Goal: Communication & Community: Answer question/provide support

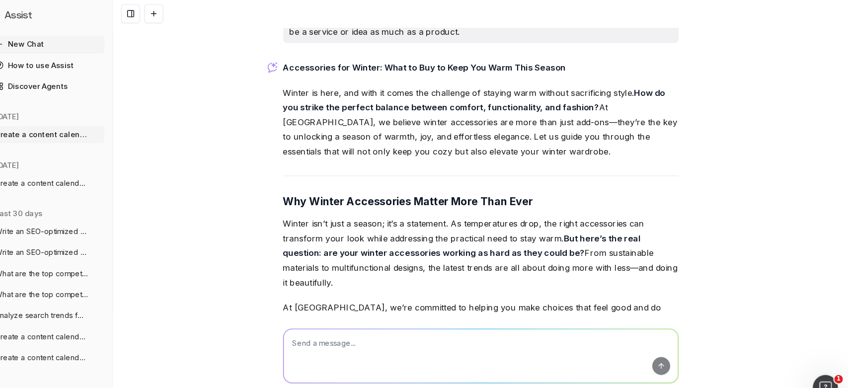
scroll to position [3276, 0]
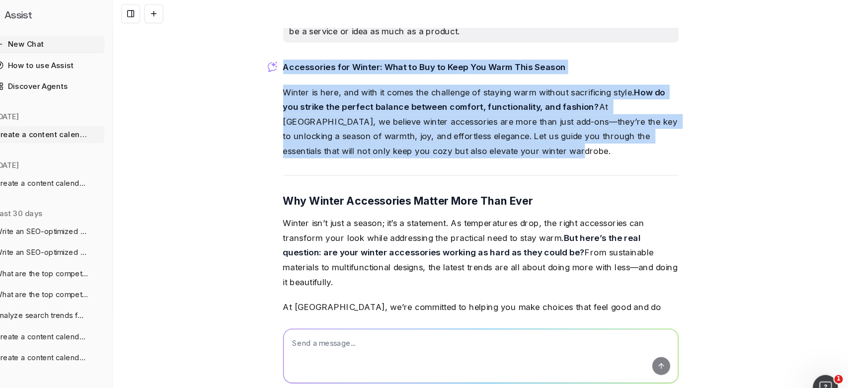
drag, startPoint x: 309, startPoint y: 62, endPoint x: 504, endPoint y: 144, distance: 211.5
copy div "Accessories for Winter: What to Buy to Keep You Warm This Season Winter is here…"
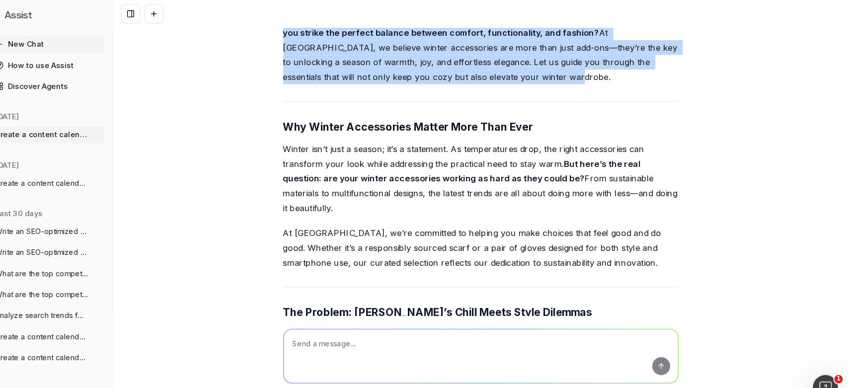
scroll to position [3347, 0]
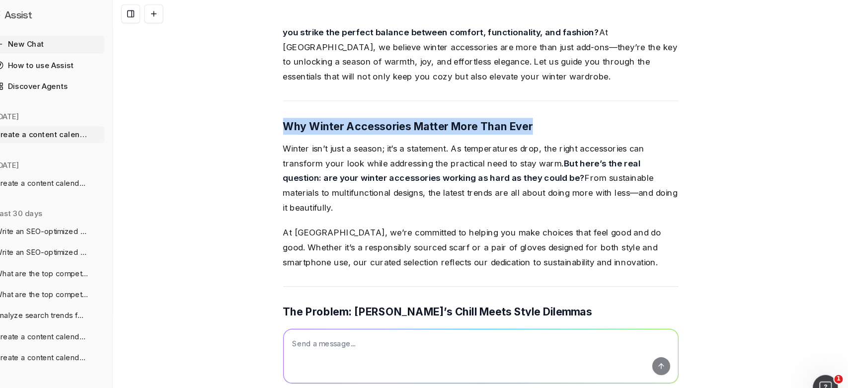
drag, startPoint x: 309, startPoint y: 115, endPoint x: 550, endPoint y: 113, distance: 240.3
click at [550, 113] on h3 "Why Winter Accessories Matter More Than Ever" at bounding box center [500, 119] width 373 height 16
copy strong "Why Winter Accessories Matter More Than Ever"
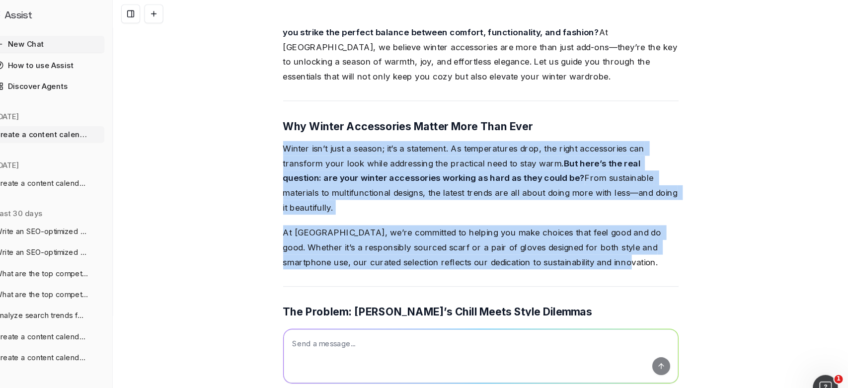
drag, startPoint x: 308, startPoint y: 140, endPoint x: 599, endPoint y: 252, distance: 312.1
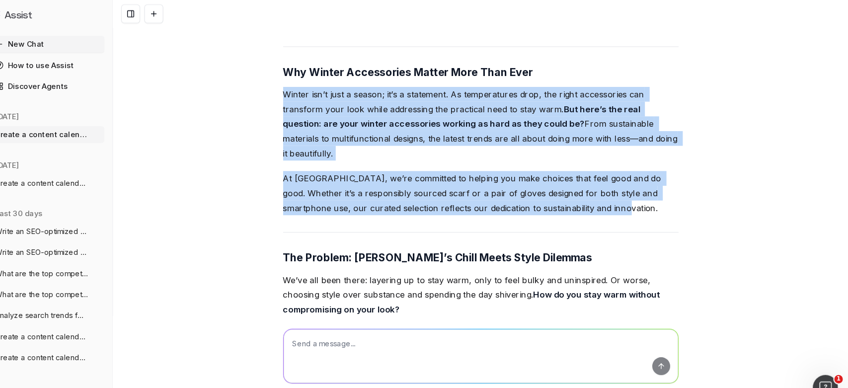
scroll to position [3400, 0]
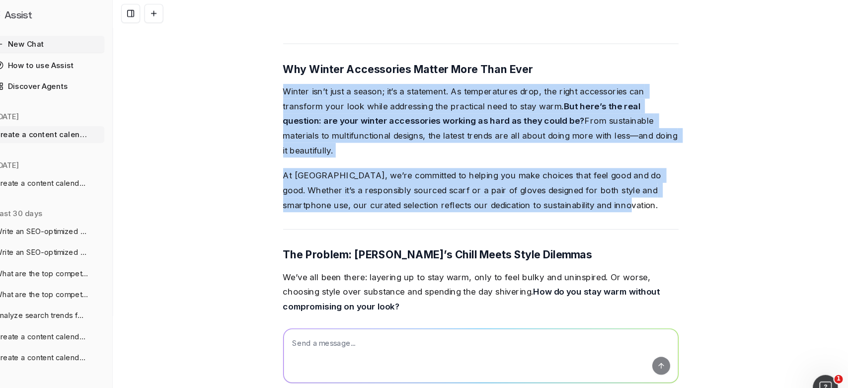
copy div "Winter isn’t just a season; it’s a statement. As temperatures drop, the right a…"
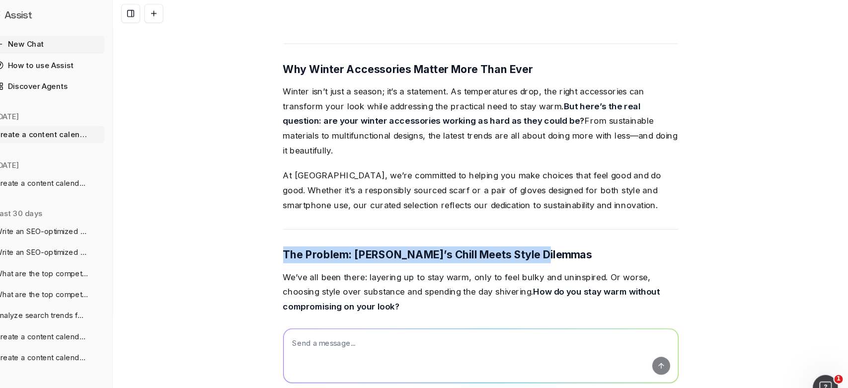
drag, startPoint x: 306, startPoint y: 239, endPoint x: 559, endPoint y: 239, distance: 252.2
copy strong "The Problem: [PERSON_NAME]’s Chill Meets Style Dilemmas"
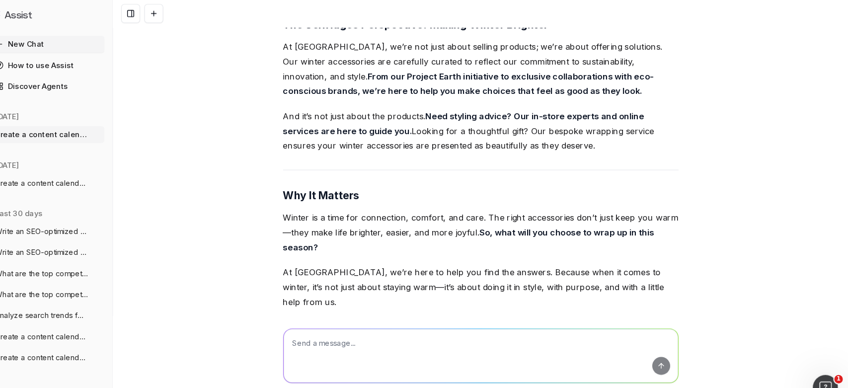
scroll to position [4200, 0]
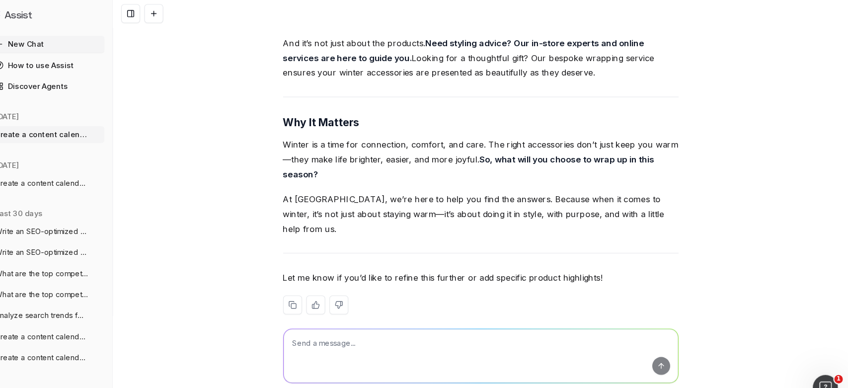
click at [417, 328] on textarea at bounding box center [500, 336] width 372 height 51
click at [368, 330] on textarea at bounding box center [500, 336] width 372 height 51
type textarea "h"
type textarea "can you rewrite this with less questions / answers and remove sustainability"
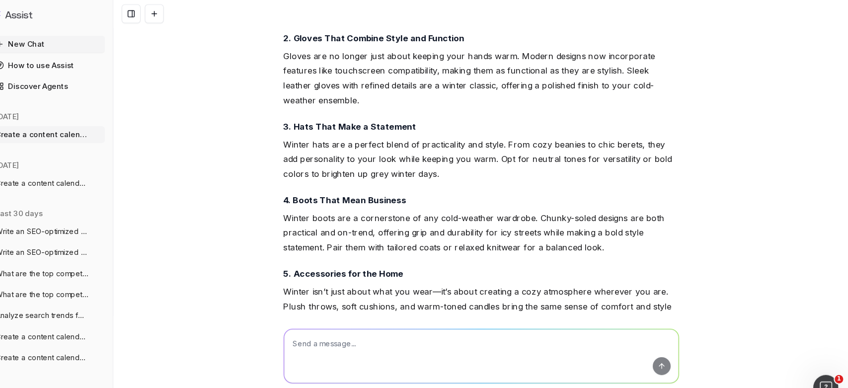
scroll to position [4962, 0]
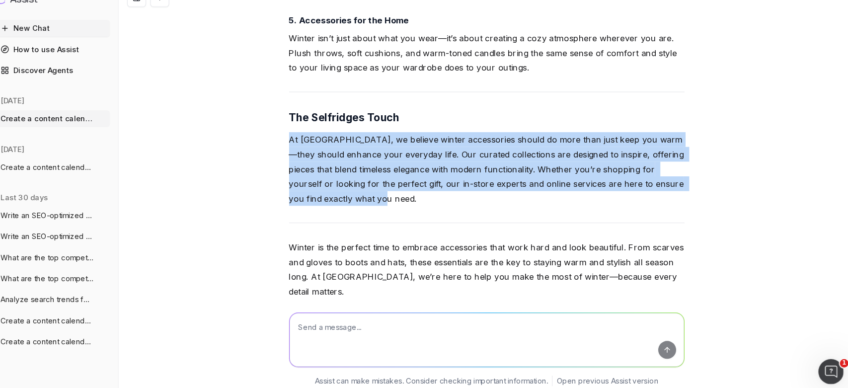
drag, startPoint x: 371, startPoint y: 169, endPoint x: 310, endPoint y: 113, distance: 82.9
click at [314, 140] on p "At [GEOGRAPHIC_DATA], we believe winter accessories should do more than just ke…" at bounding box center [500, 175] width 373 height 70
copy p "At [GEOGRAPHIC_DATA], we believe winter accessories should do more than just ke…"
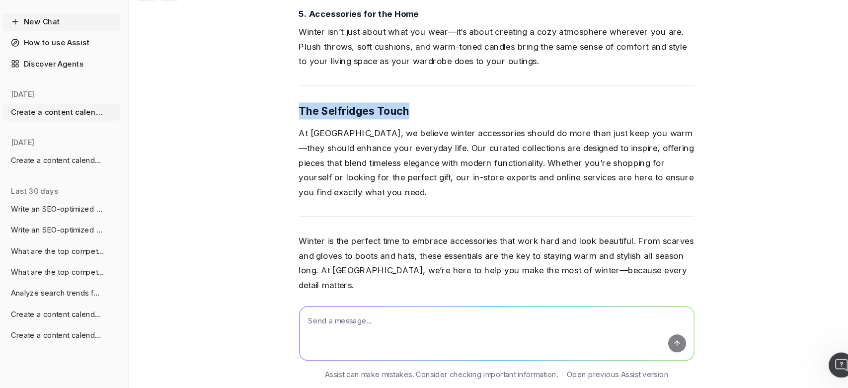
drag, startPoint x: 412, startPoint y: 95, endPoint x: 306, endPoint y: 92, distance: 105.8
copy strong "The Selfridges Touch"
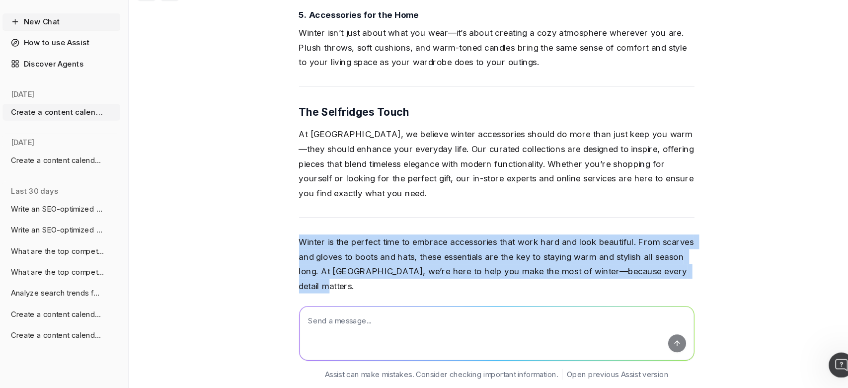
drag, startPoint x: 693, startPoint y: 246, endPoint x: 306, endPoint y: 224, distance: 387.4
click at [306, 224] on div "Create a content calendar using trends & top keywords for designer transeasonal…" at bounding box center [500, 194] width 695 height 388
copy p "Winter is the perfect time to embrace accessories that work hard and look beaut…"
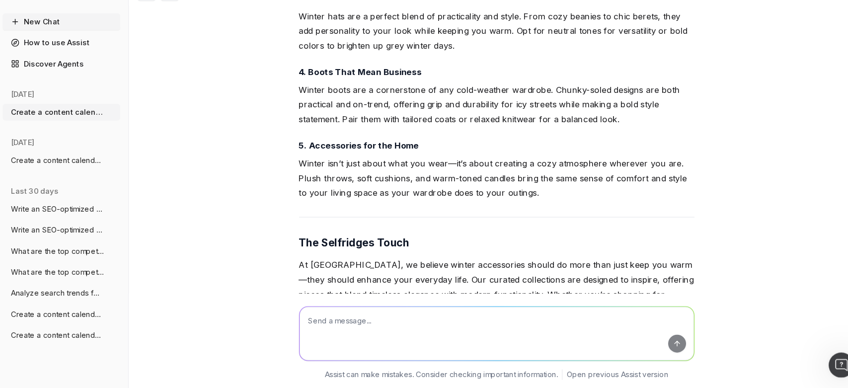
scroll to position [4742, 0]
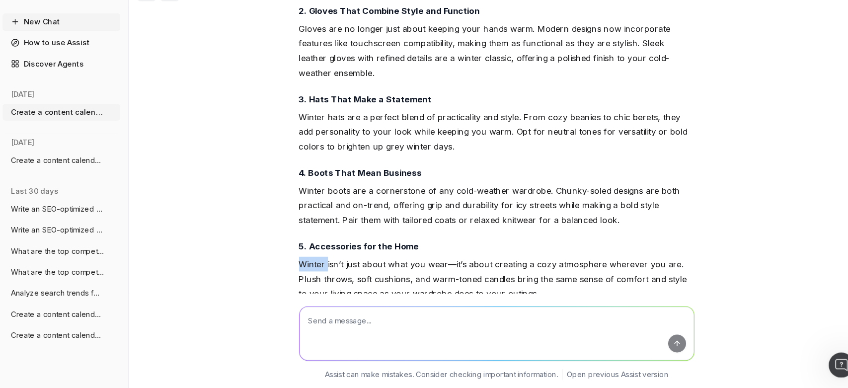
drag, startPoint x: 419, startPoint y: 222, endPoint x: 336, endPoint y: 231, distance: 82.8
click at [336, 231] on div "Accessories for Winter: What to Buy to Keep You Warm This Season Winter is the …" at bounding box center [500, 184] width 373 height 752
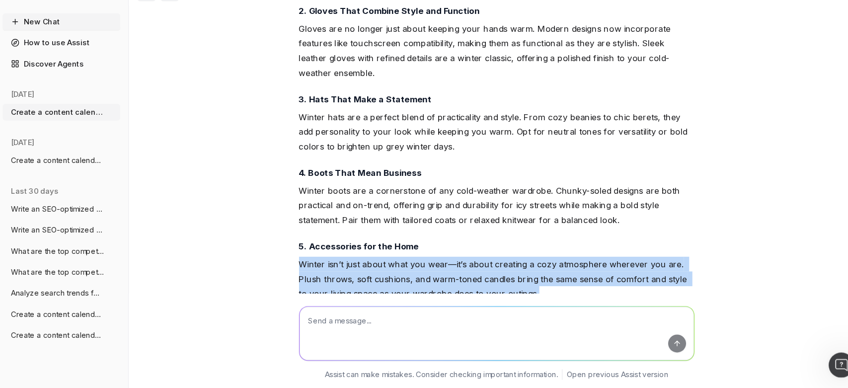
drag, startPoint x: 529, startPoint y: 272, endPoint x: 303, endPoint y: 238, distance: 228.8
click at [303, 238] on div "Create a content calendar using trends & top keywords for designer transeasonal…" at bounding box center [500, 194] width 695 height 388
copy p "Winter isn’t just about what you wear—it’s about creating a cozy atmosphere whe…"
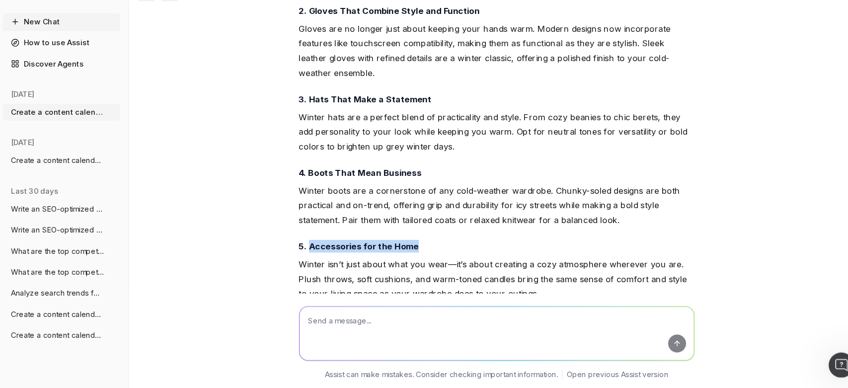
drag, startPoint x: 423, startPoint y: 225, endPoint x: 318, endPoint y: 224, distance: 104.8
click at [318, 248] on h4 "5. Accessories for the Home" at bounding box center [500, 254] width 373 height 12
copy strong "Accessories for the Home"
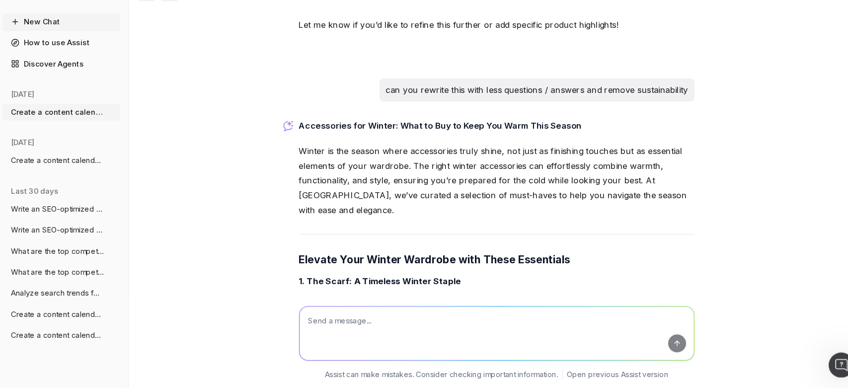
scroll to position [4419, 0]
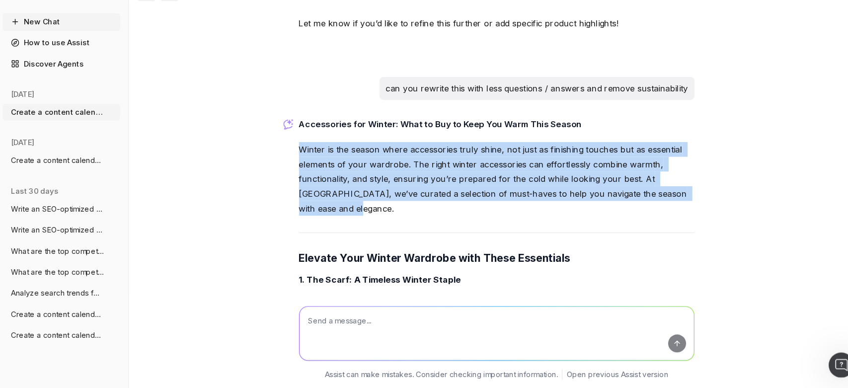
drag, startPoint x: 303, startPoint y: 151, endPoint x: 675, endPoint y: 189, distance: 374.3
click at [675, 189] on div "Create a content calendar using trends & top keywords for designer transeasonal…" at bounding box center [500, 194] width 695 height 388
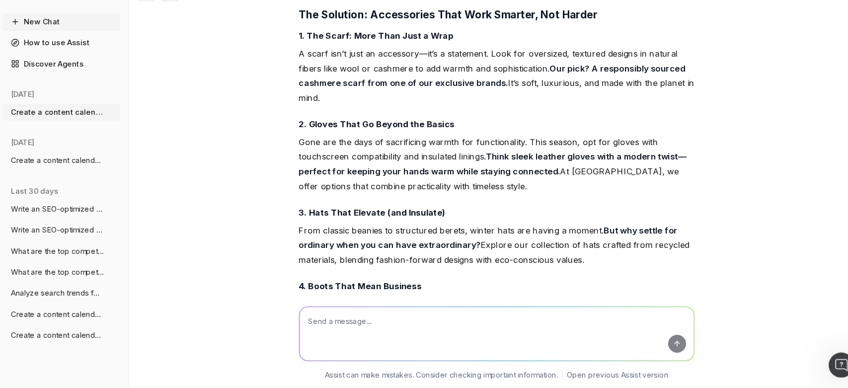
scroll to position [3704, 0]
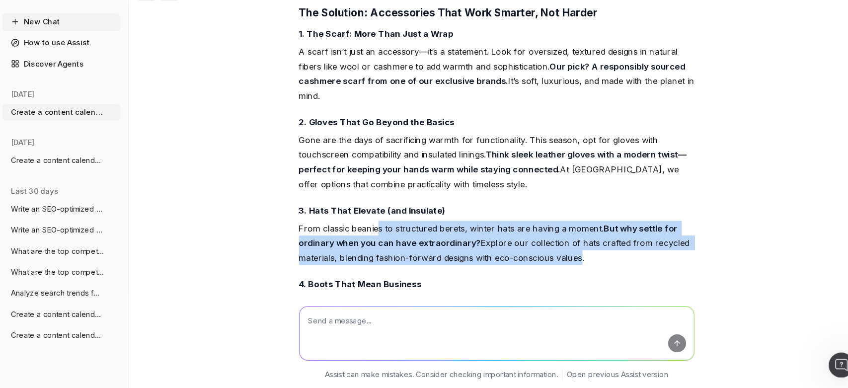
drag, startPoint x: 572, startPoint y: 264, endPoint x: 382, endPoint y: 228, distance: 193.6
click at [382, 228] on div "Accessories for Winter: What to Buy to Keep You Warm This Season Winter is here…" at bounding box center [500, 219] width 373 height 1181
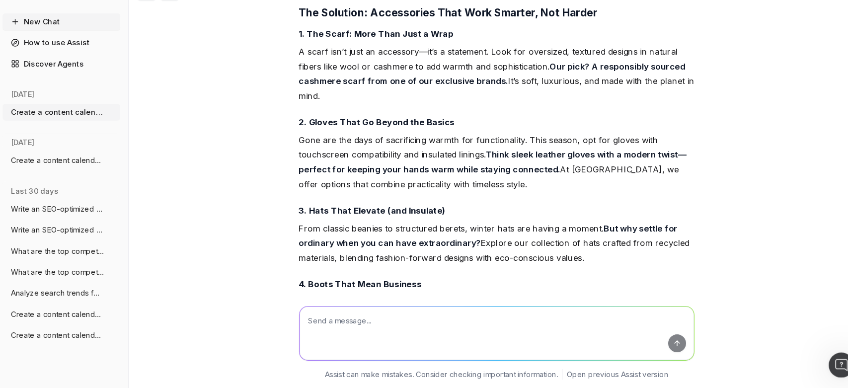
click at [580, 262] on p "From classic beanies to structured berets, winter hats are having a moment. But…" at bounding box center [500, 251] width 373 height 42
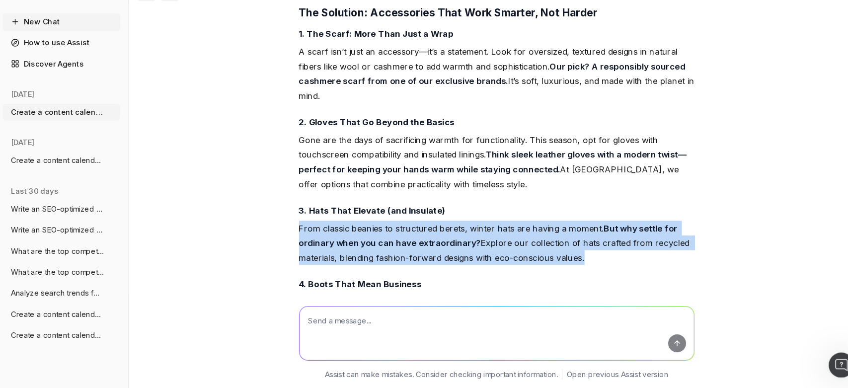
drag, startPoint x: 555, startPoint y: 262, endPoint x: 309, endPoint y: 230, distance: 247.8
click at [314, 230] on p "From classic beanies to structured berets, winter hats are having a moment. But…" at bounding box center [500, 251] width 373 height 42
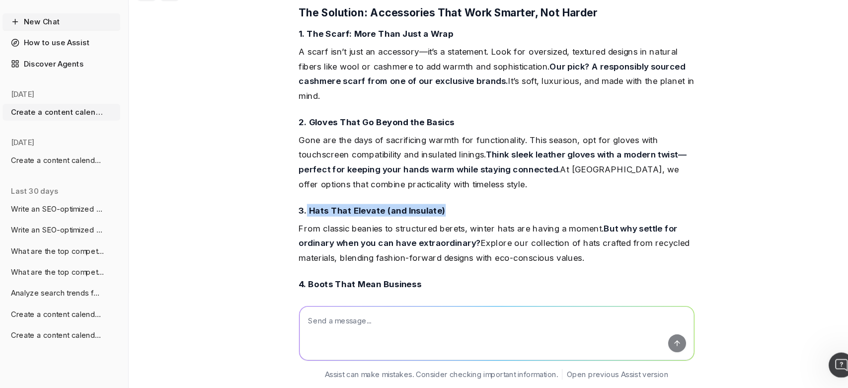
drag, startPoint x: 451, startPoint y: 221, endPoint x: 317, endPoint y: 217, distance: 134.1
click at [317, 217] on h4 "3. Hats That Elevate (and Insulate)" at bounding box center [500, 220] width 373 height 12
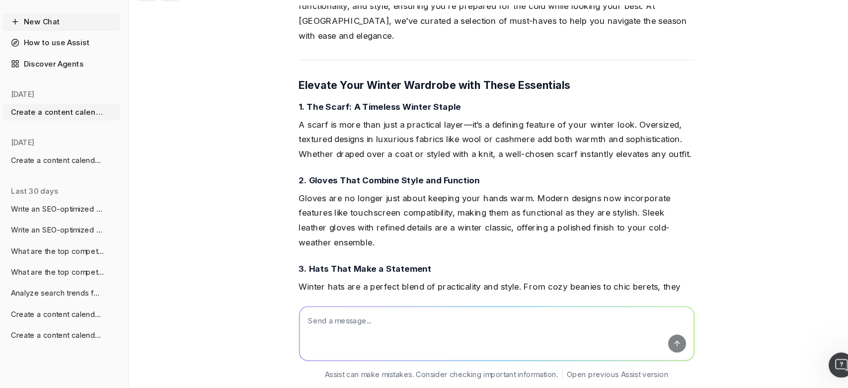
scroll to position [4583, 0]
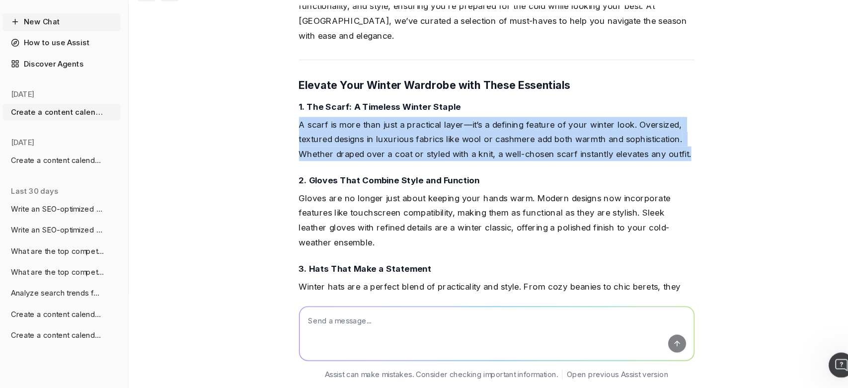
drag, startPoint x: 672, startPoint y: 139, endPoint x: 295, endPoint y: 104, distance: 378.4
click at [295, 104] on div "Create a content calendar using trends & top keywords for designer transeasonal…" at bounding box center [500, 194] width 695 height 388
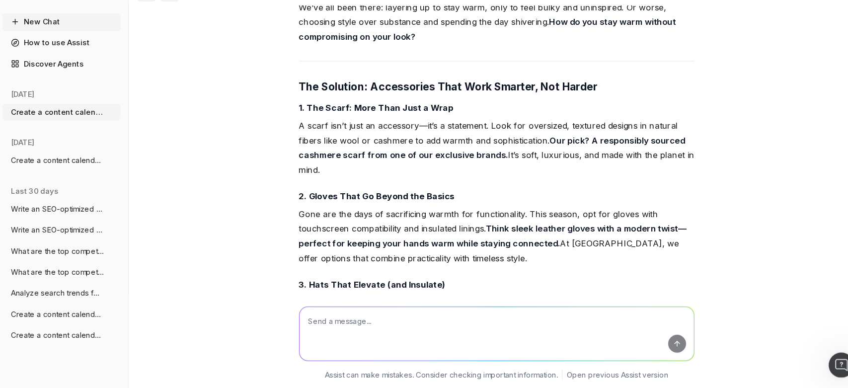
scroll to position [3634, 0]
drag, startPoint x: 453, startPoint y: 121, endPoint x: 318, endPoint y: 122, distance: 134.6
click at [318, 122] on h4 "1. The Scarf: More Than Just a Wrap" at bounding box center [500, 123] width 373 height 12
drag, startPoint x: 547, startPoint y: 149, endPoint x: 555, endPoint y: 179, distance: 30.2
click at [555, 179] on p "A scarf isn’t just an accessory—it’s a statement. Look for oversized, textured …" at bounding box center [500, 161] width 373 height 56
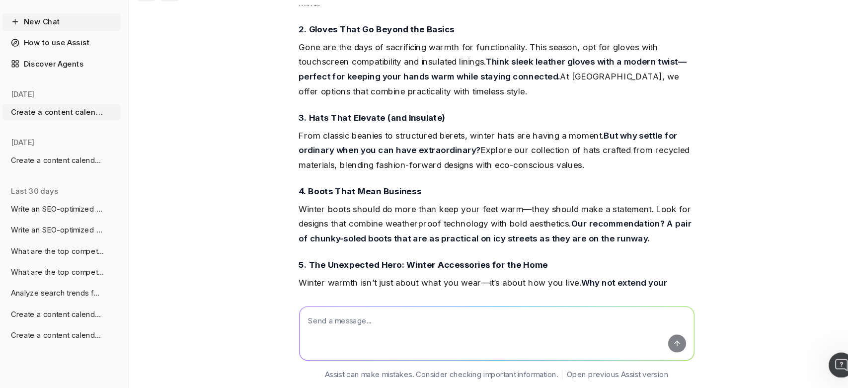
scroll to position [3813, 0]
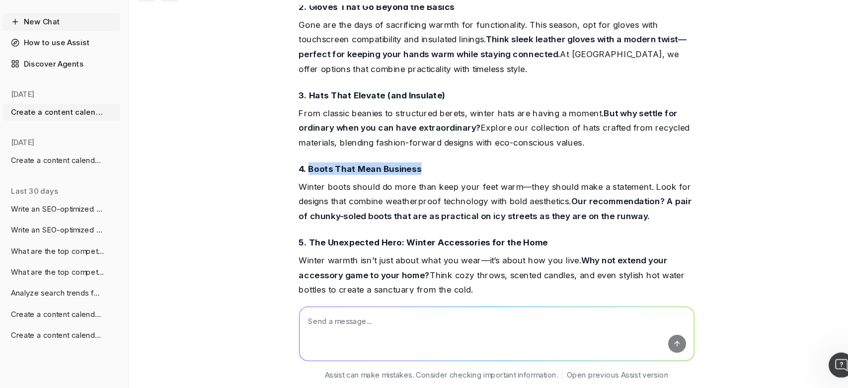
drag, startPoint x: 320, startPoint y: 185, endPoint x: 420, endPoint y: 184, distance: 99.8
click at [420, 184] on h4 "4. Boots That Mean Business" at bounding box center [500, 180] width 373 height 12
click at [529, 227] on strong "Our recommendation? A pair of chunky-soled boots that are as practical on icy s…" at bounding box center [500, 218] width 373 height 24
click at [364, 217] on p "Winter boots should do more than keep your feet warm—they should make a stateme…" at bounding box center [500, 211] width 373 height 42
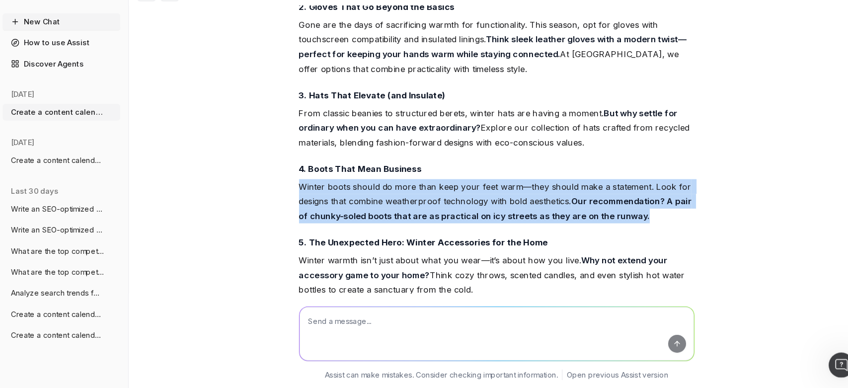
drag, startPoint x: 310, startPoint y: 194, endPoint x: 654, endPoint y: 225, distance: 344.9
click at [654, 225] on p "Winter boots should do more than keep your feet warm—they should make a stateme…" at bounding box center [500, 211] width 373 height 42
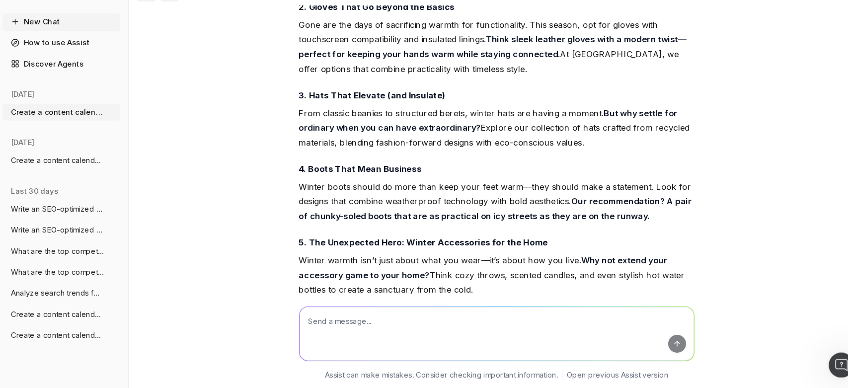
drag, startPoint x: 403, startPoint y: 350, endPoint x: 401, endPoint y: 332, distance: 18.0
click at [401, 335] on textarea at bounding box center [500, 336] width 372 height 51
type textarea "u"
type textarea "y"
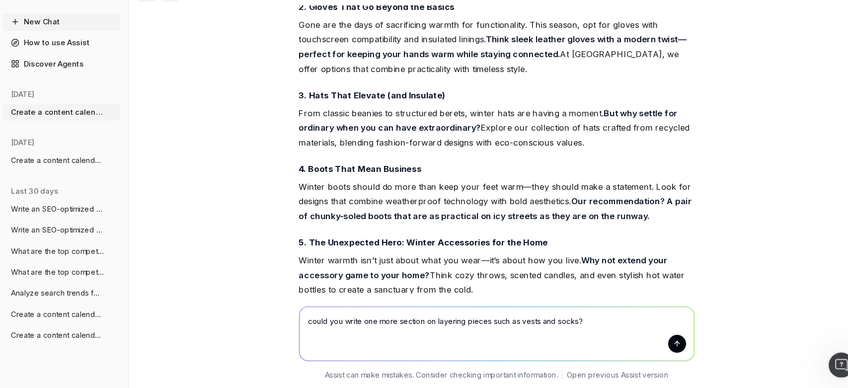
click at [535, 325] on textarea "could you write one more section on layering pieces such as vests and socks?" at bounding box center [500, 336] width 372 height 51
click at [666, 327] on textarea "could you write one more section on layering pieces such as vests, long sleeved…" at bounding box center [500, 336] width 372 height 51
type textarea "could you write one more section on layering pieces such as vests, long sleeved…"
click at [666, 344] on button "submit" at bounding box center [670, 345] width 17 height 17
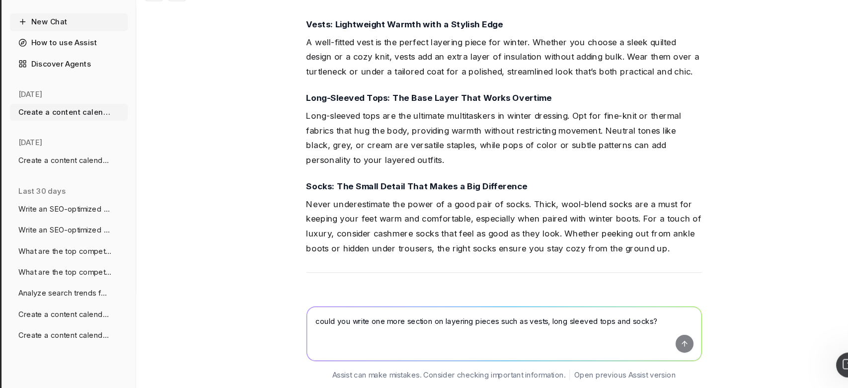
scroll to position [5394, 0]
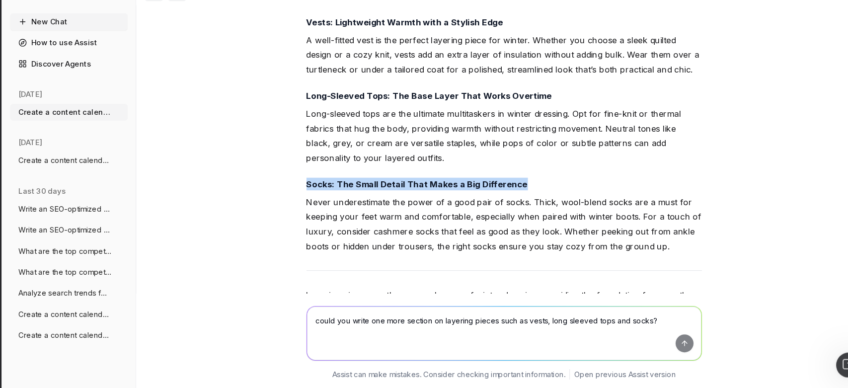
drag, startPoint x: 310, startPoint y: 149, endPoint x: 520, endPoint y: 157, distance: 210.7
click at [520, 189] on h4 "Socks: The Small Detail That Makes a Big Difference" at bounding box center [500, 195] width 373 height 12
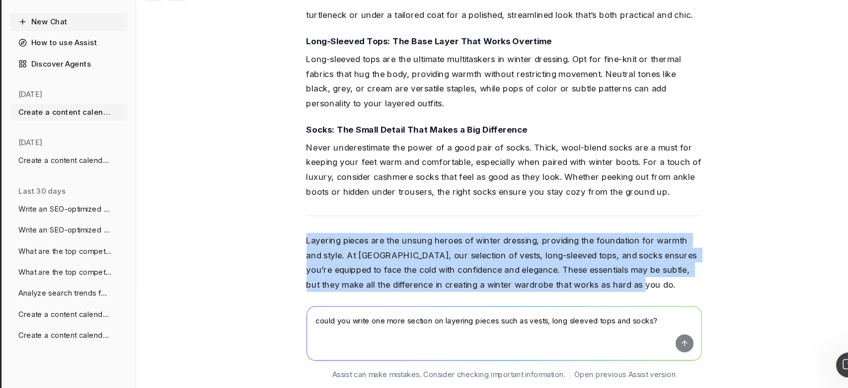
drag, startPoint x: 592, startPoint y: 247, endPoint x: 268, endPoint y: 201, distance: 327.5
click at [268, 201] on div "Create a content calendar using trends & top keywords for designer transeasonal…" at bounding box center [500, 194] width 695 height 388
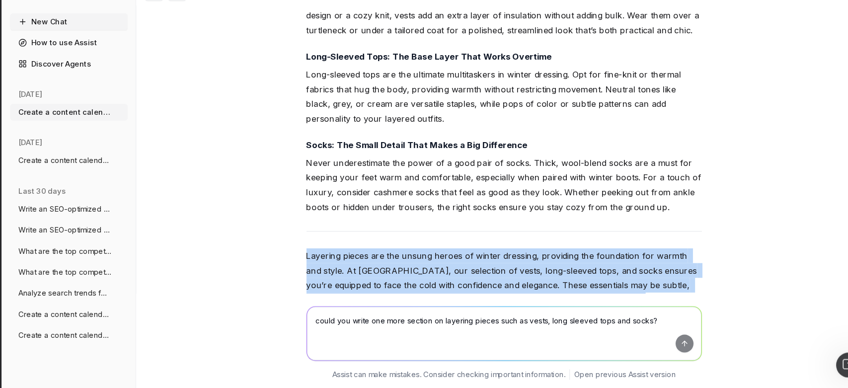
scroll to position [5432, 0]
